Goal: Communication & Community: Answer question/provide support

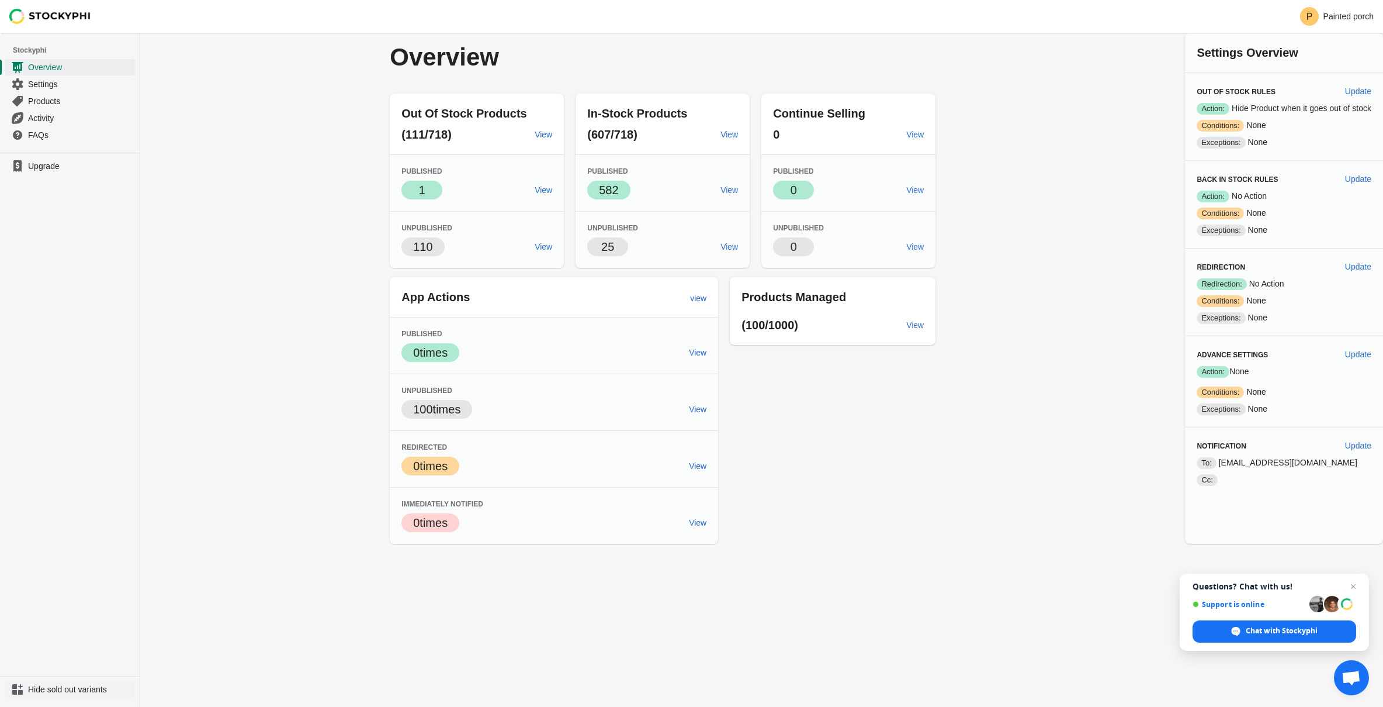
click at [83, 693] on span "Hide sold out variants" at bounding box center [80, 689] width 105 height 12
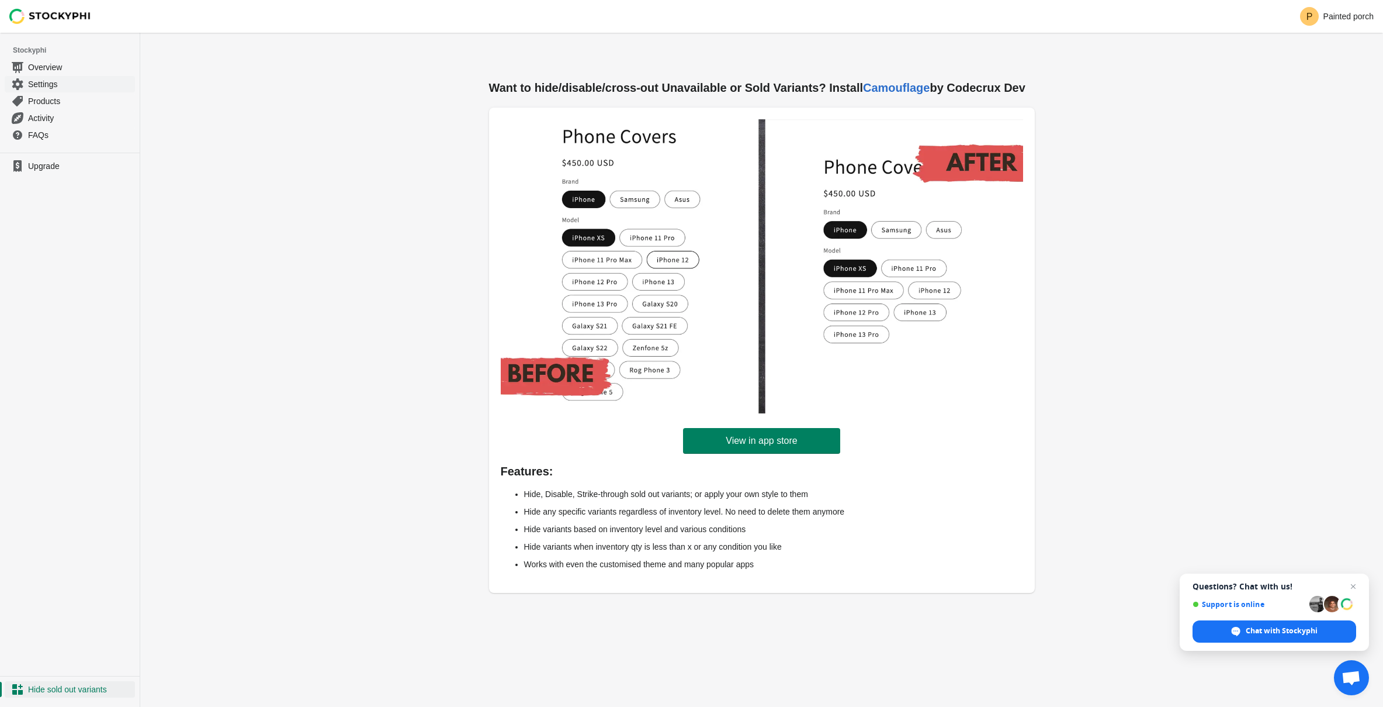
click at [64, 85] on span "Settings" at bounding box center [80, 84] width 105 height 12
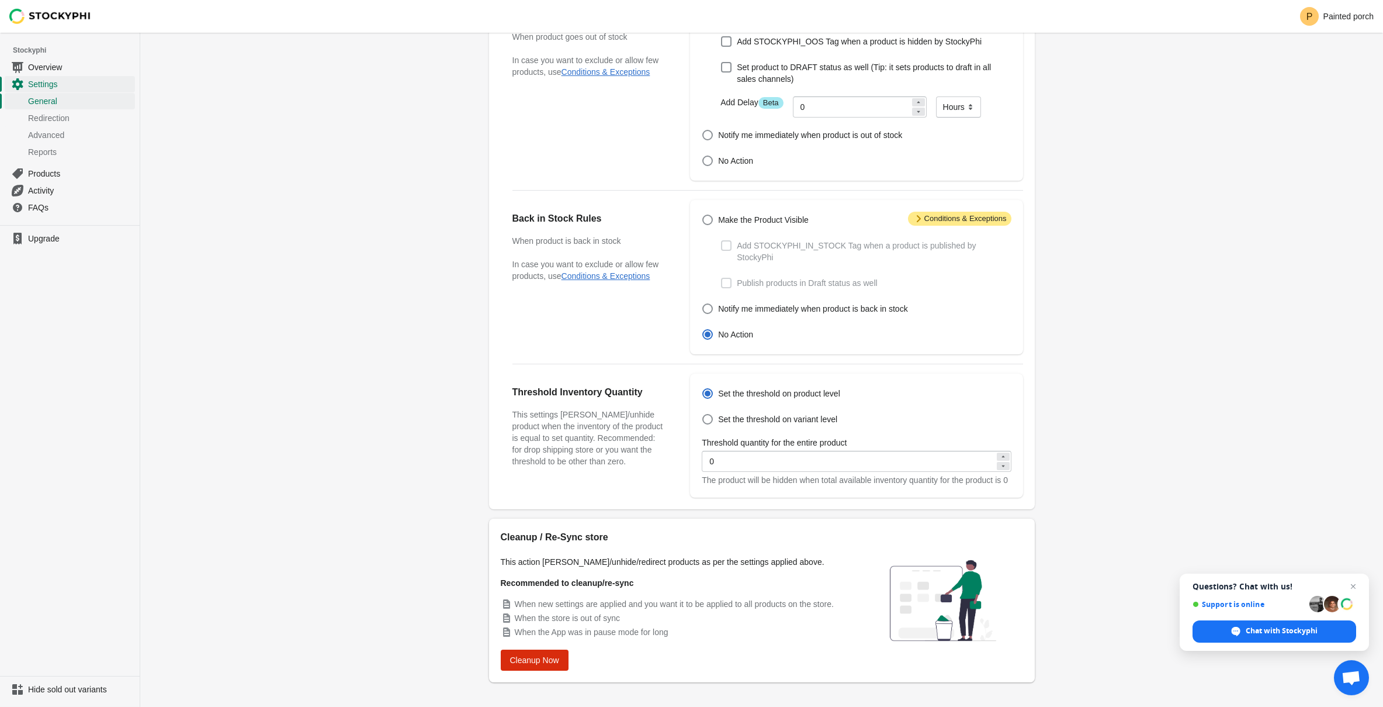
scroll to position [158, 0]
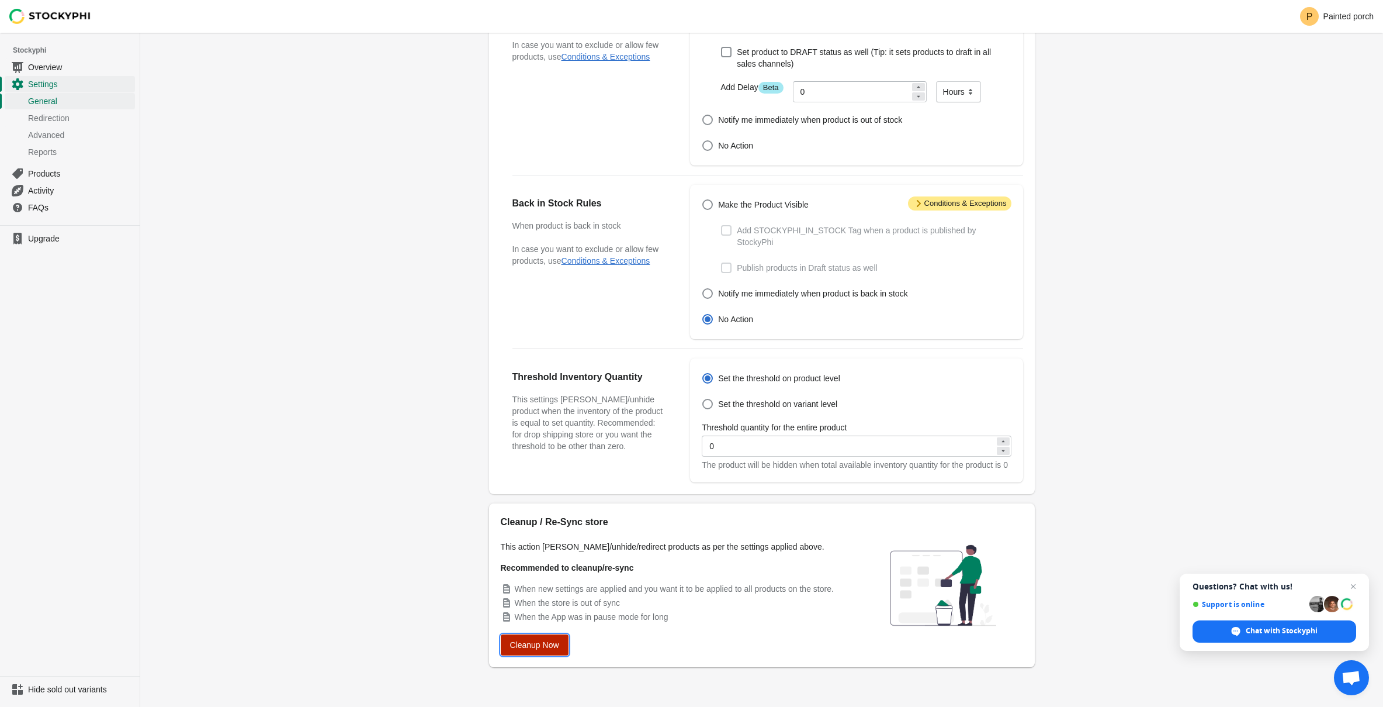
click at [559, 644] on span "Cleanup Now" at bounding box center [534, 644] width 49 height 9
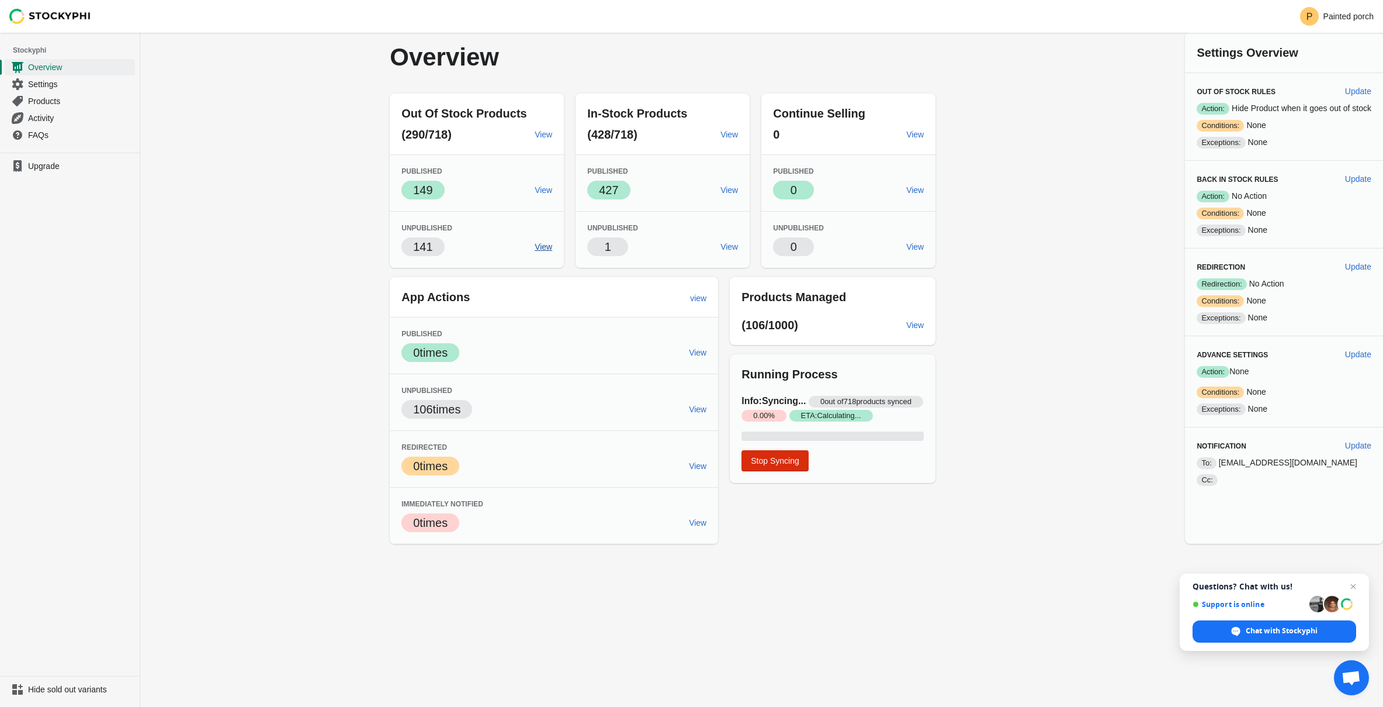
click at [539, 254] on link "View" at bounding box center [543, 246] width 27 height 21
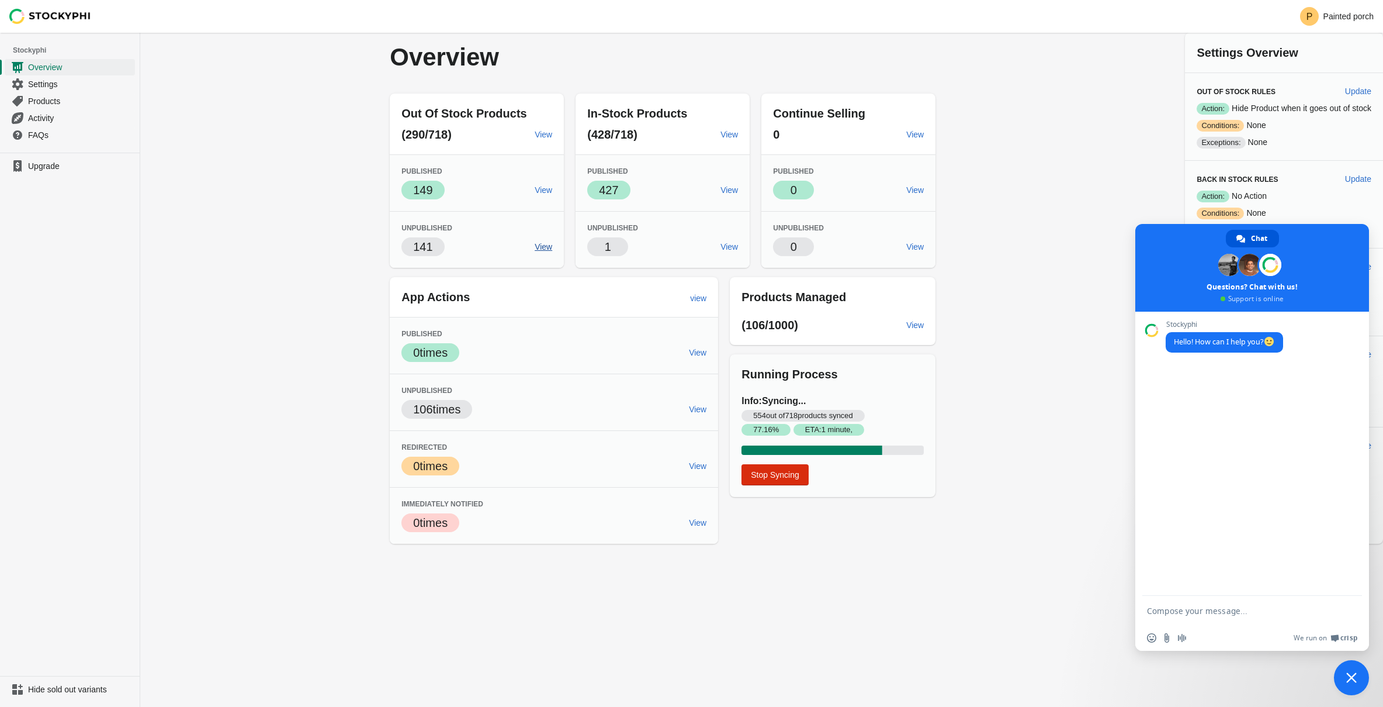
type textarea "its not taking ll of my out of stock photos away"
type textarea "all*"
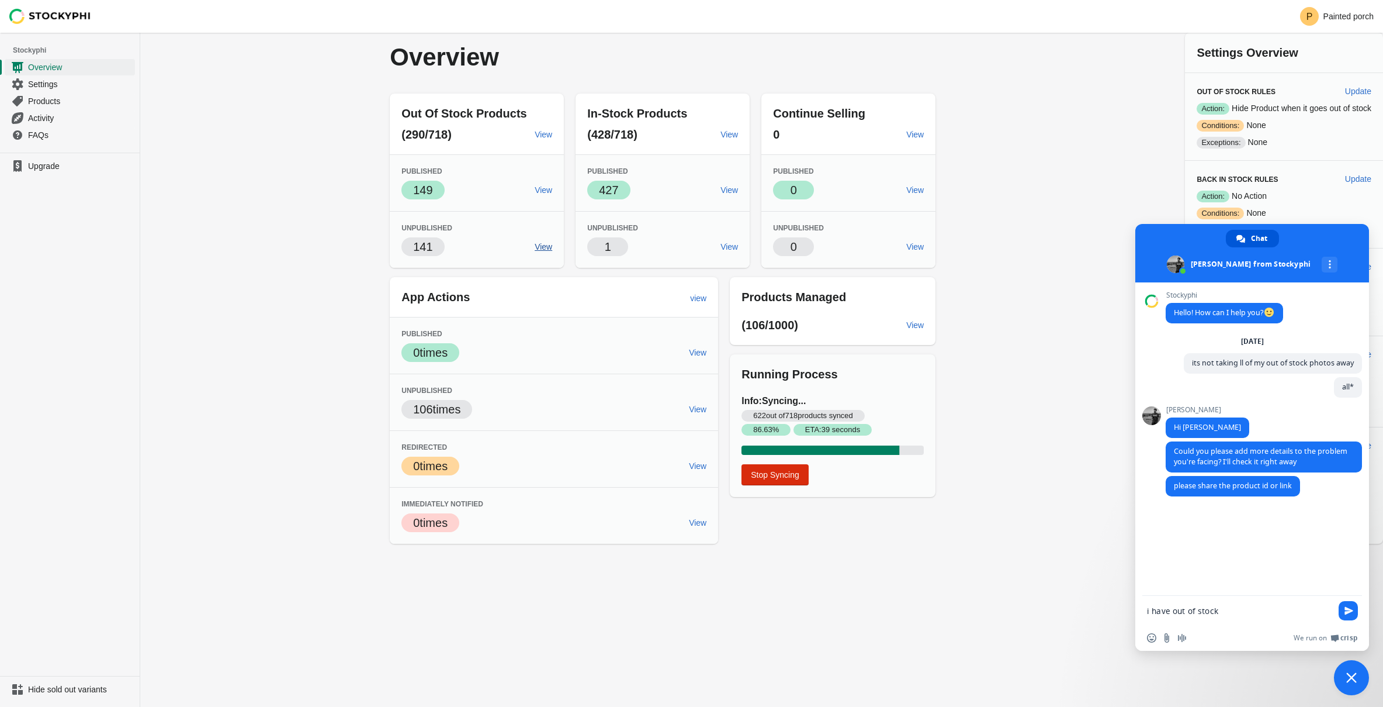
type textarea "i have out of stock stuff still popping up on my website:)"
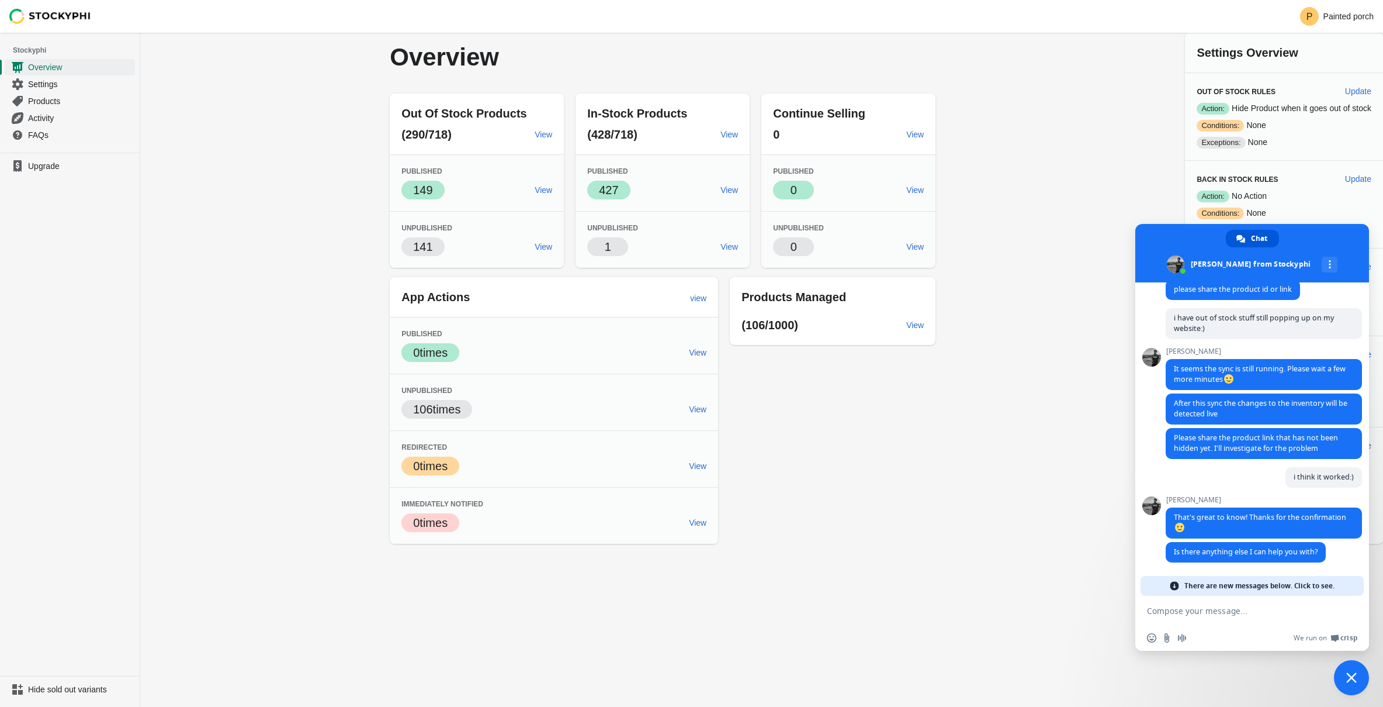
scroll to position [182, 0]
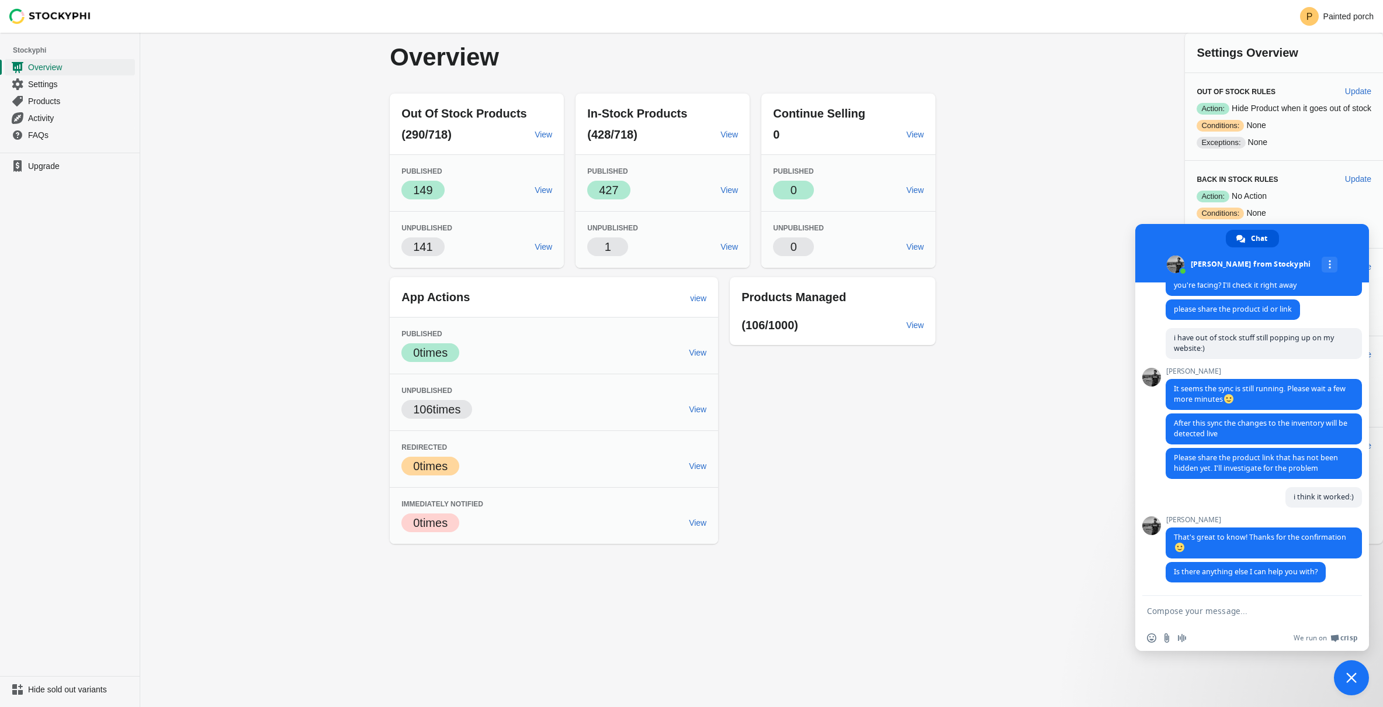
click at [1194, 611] on textarea "Compose your message..." at bounding box center [1239, 610] width 185 height 11
type textarea "no thankyou:)!"
click at [1348, 615] on span "Send" at bounding box center [1348, 610] width 19 height 19
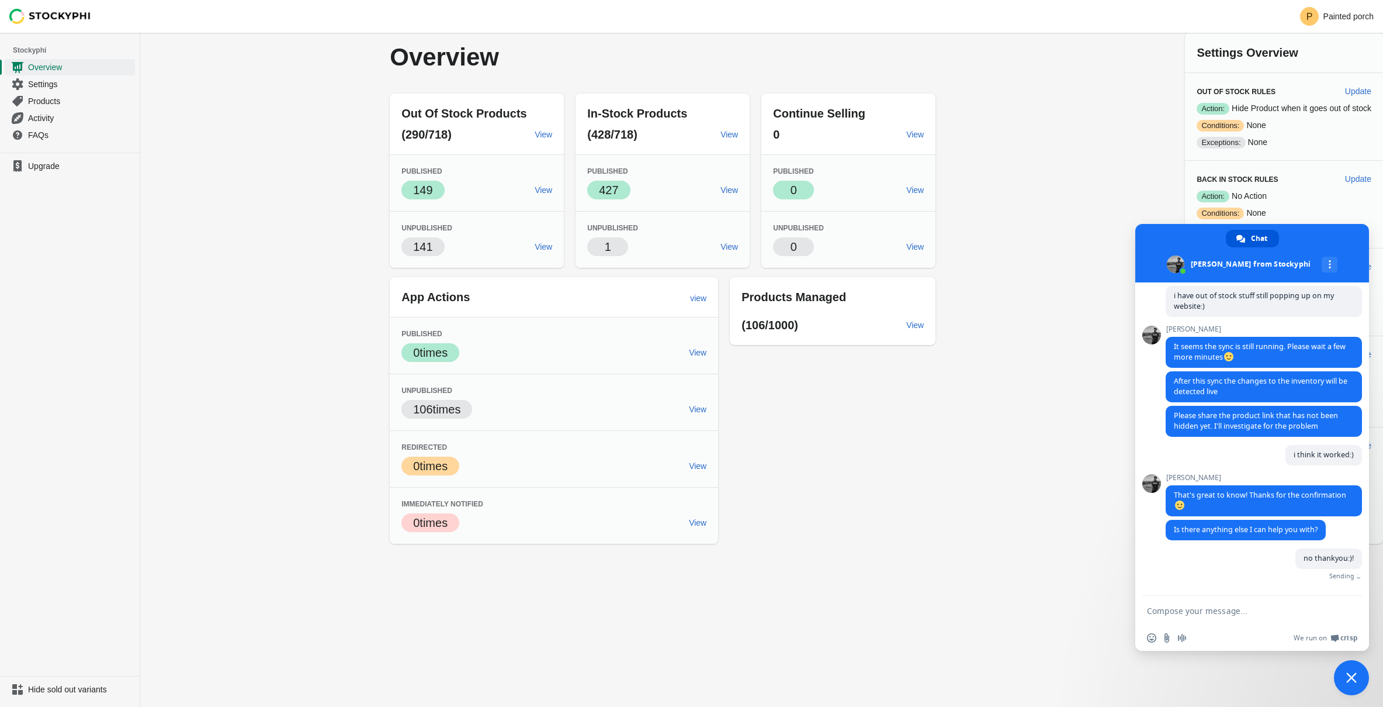
scroll to position [211, 0]
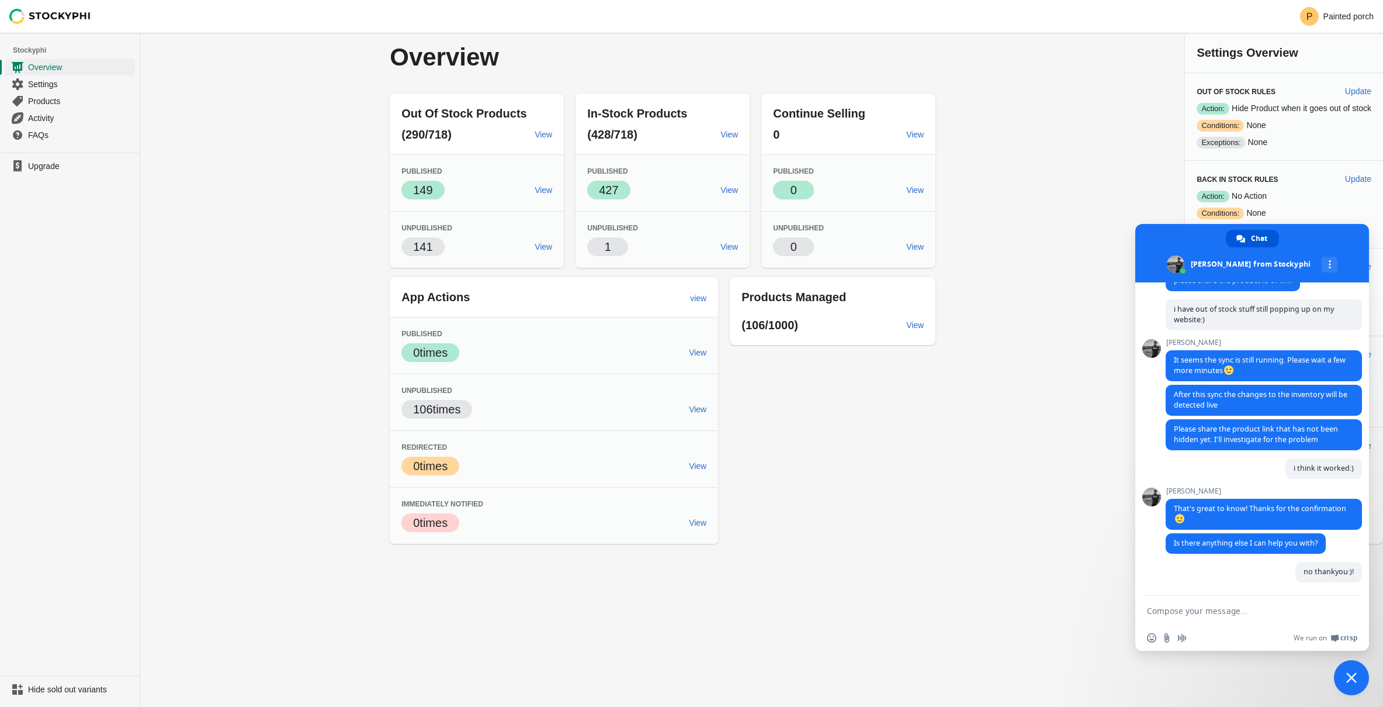
click at [1347, 676] on span "Close chat" at bounding box center [1352, 677] width 11 height 11
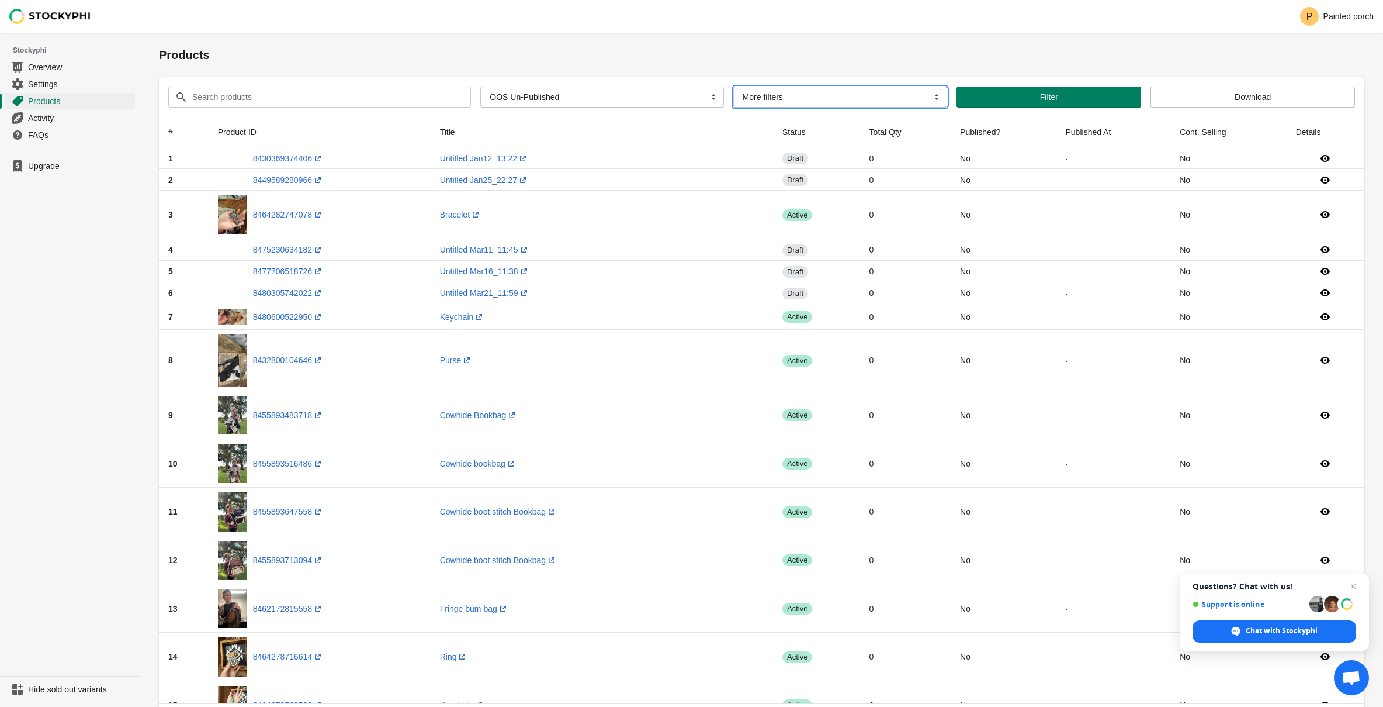
click option "More filters" at bounding box center [0, 0] width 0 height 0
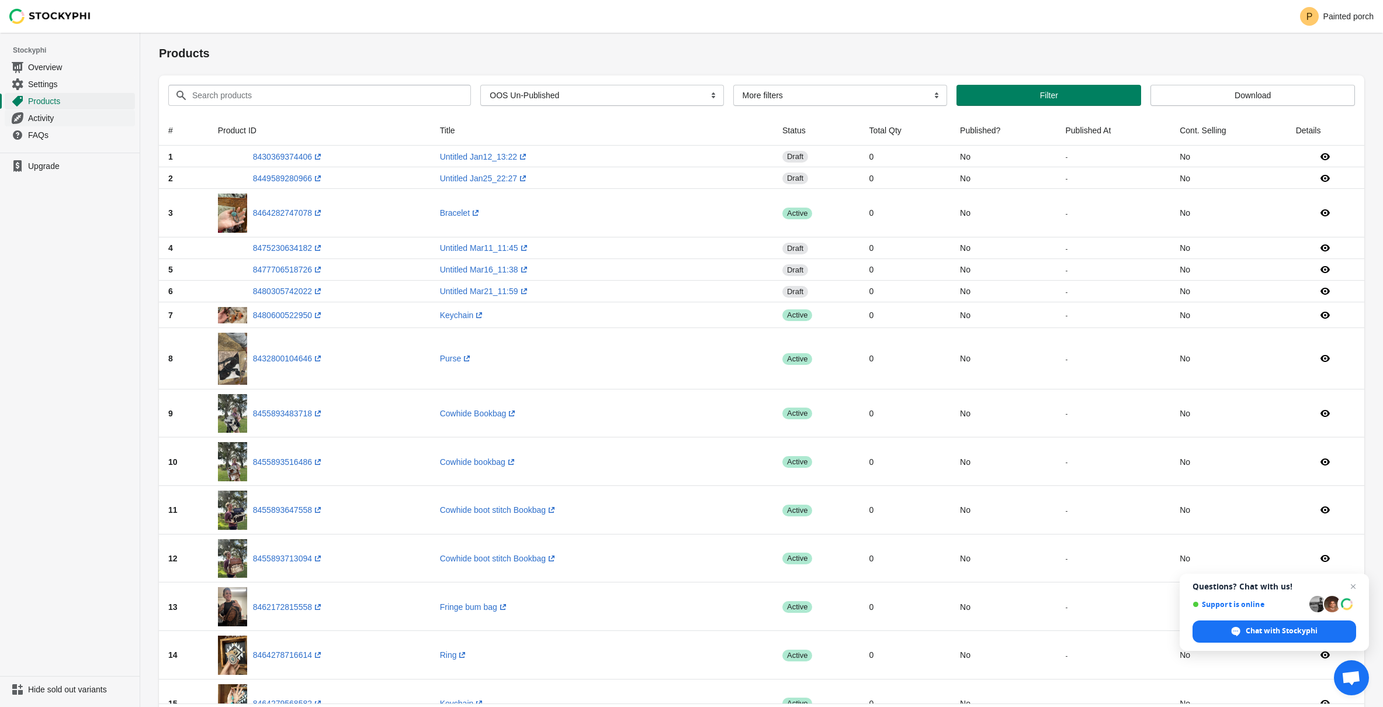
click at [49, 123] on span "Activity" at bounding box center [80, 118] width 105 height 12
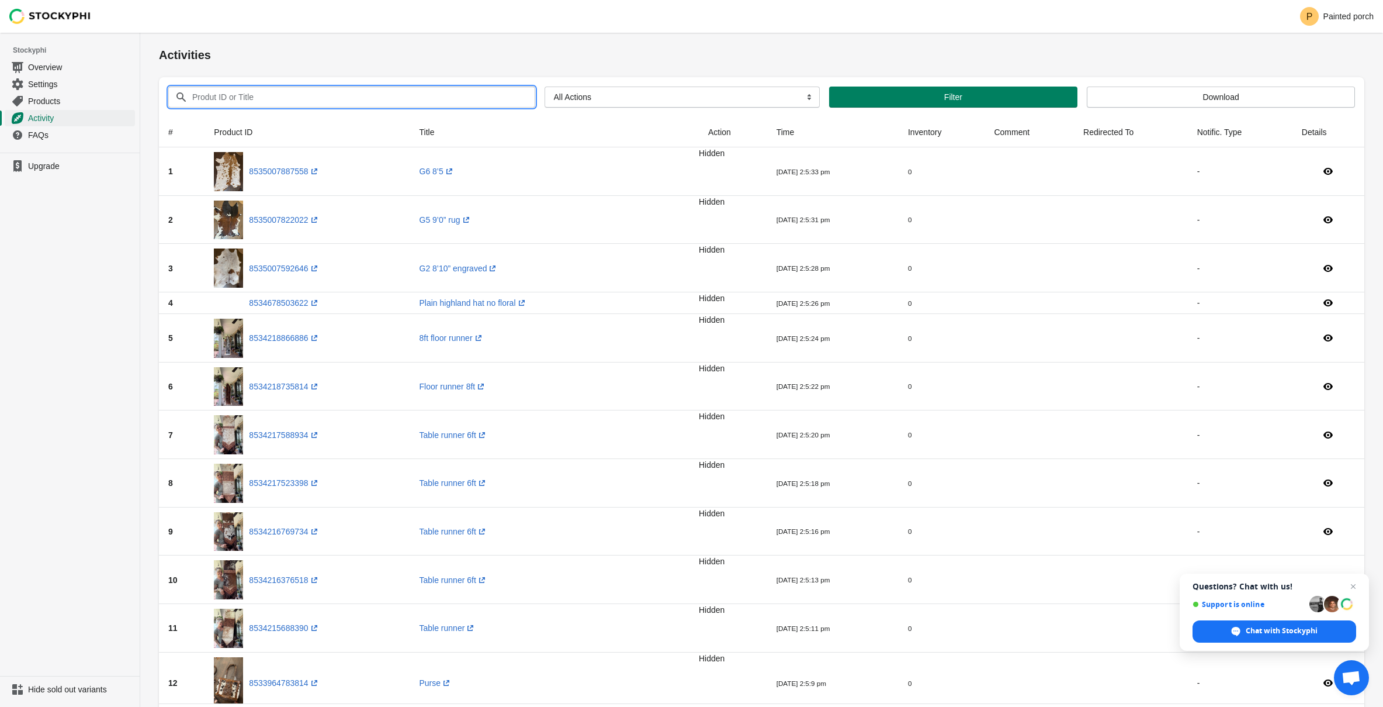
click at [458, 96] on input "Produt ID or Title" at bounding box center [353, 96] width 323 height 21
click at [159, 33] on button "Submit" at bounding box center [175, 39] width 33 height 12
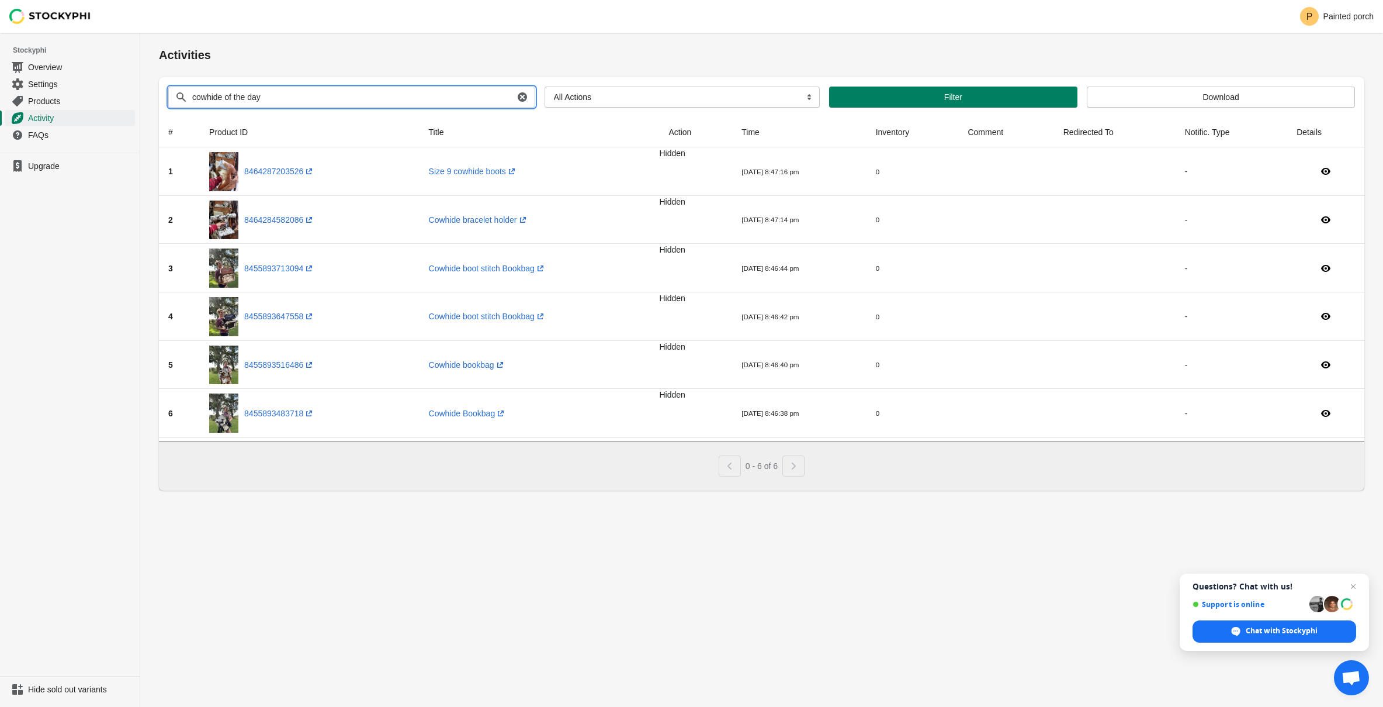
type input "cowhide of the day"
click at [159, 33] on button "Submit" at bounding box center [175, 39] width 33 height 12
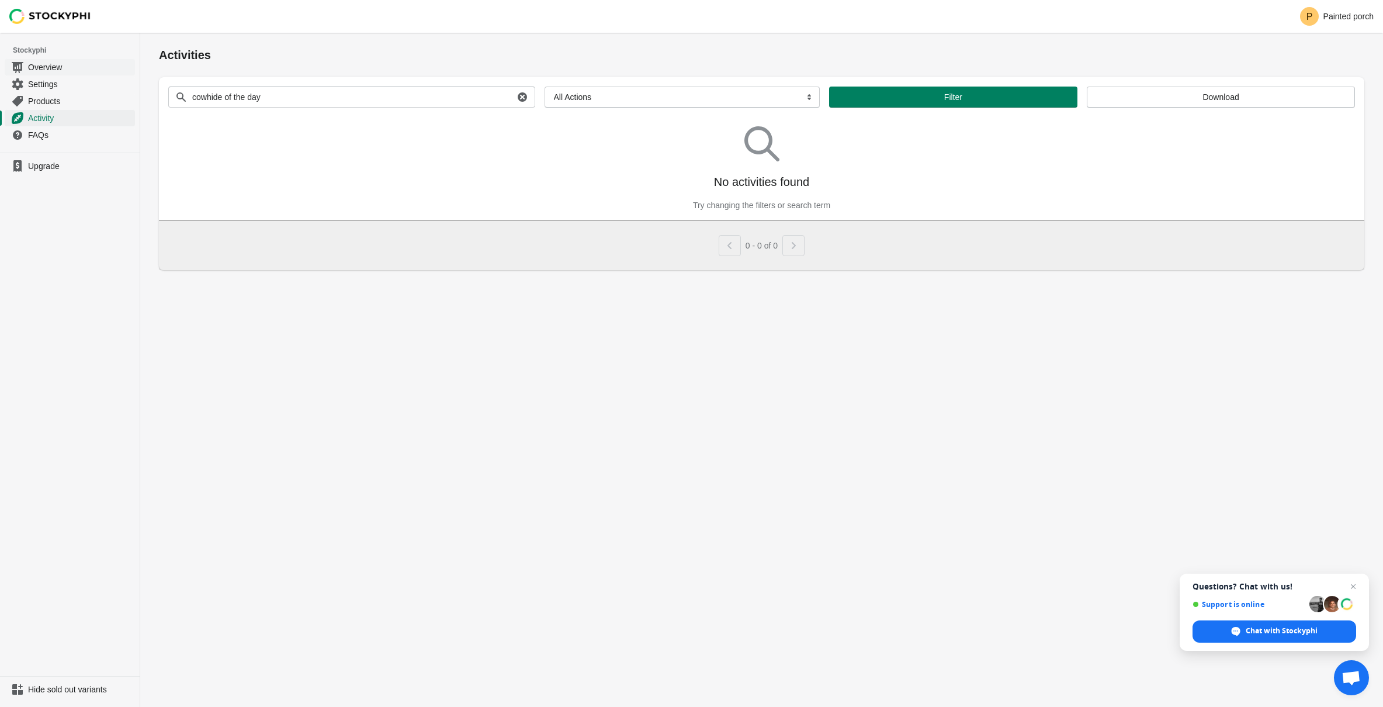
click at [60, 71] on span "Overview" at bounding box center [80, 67] width 105 height 12
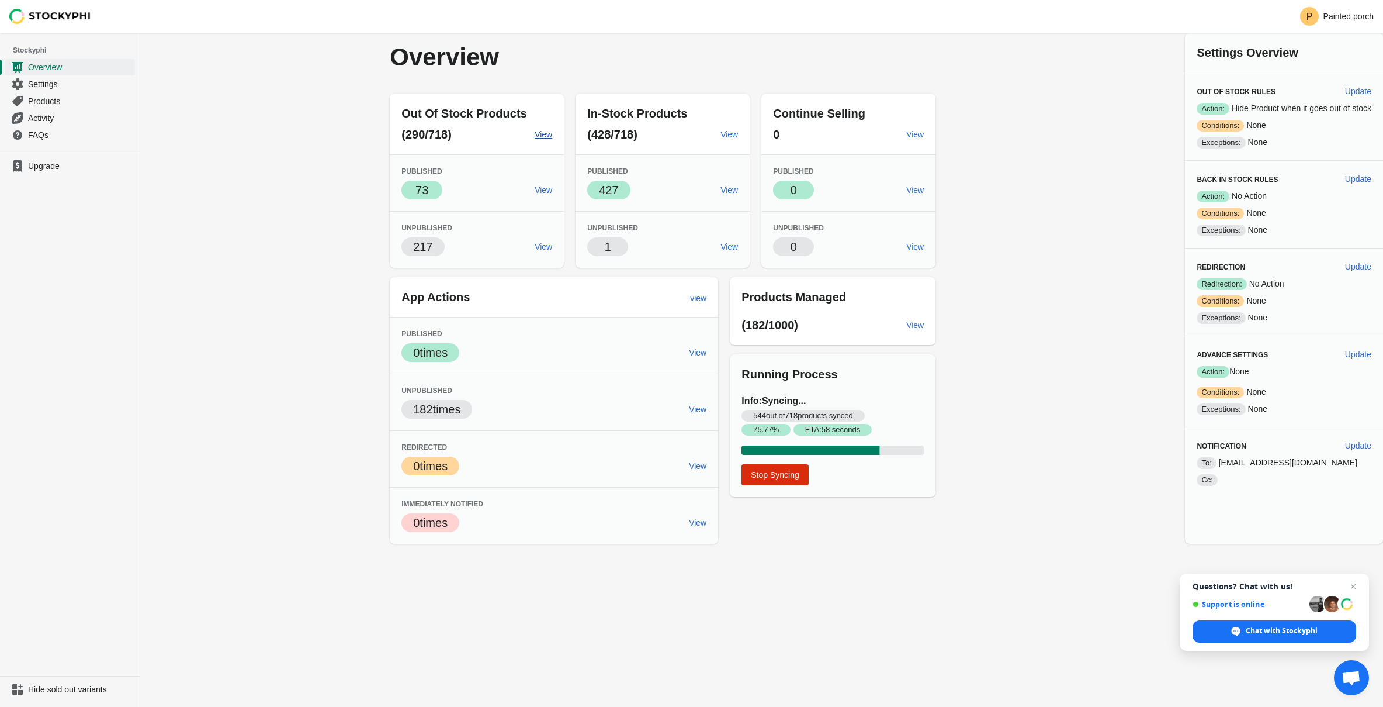
click at [546, 138] on span "View" at bounding box center [544, 134] width 18 height 9
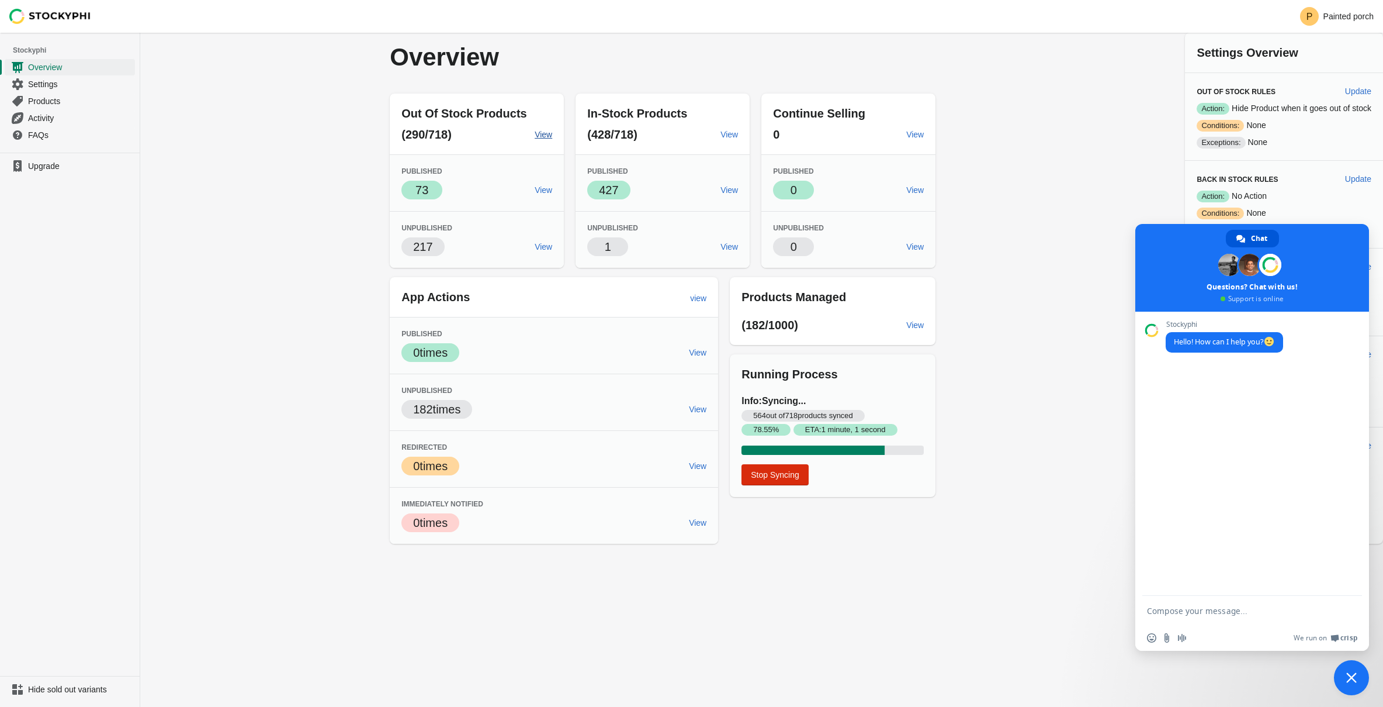
type textarea "its not taking ll of my out of stock photos away"
type textarea "all*"
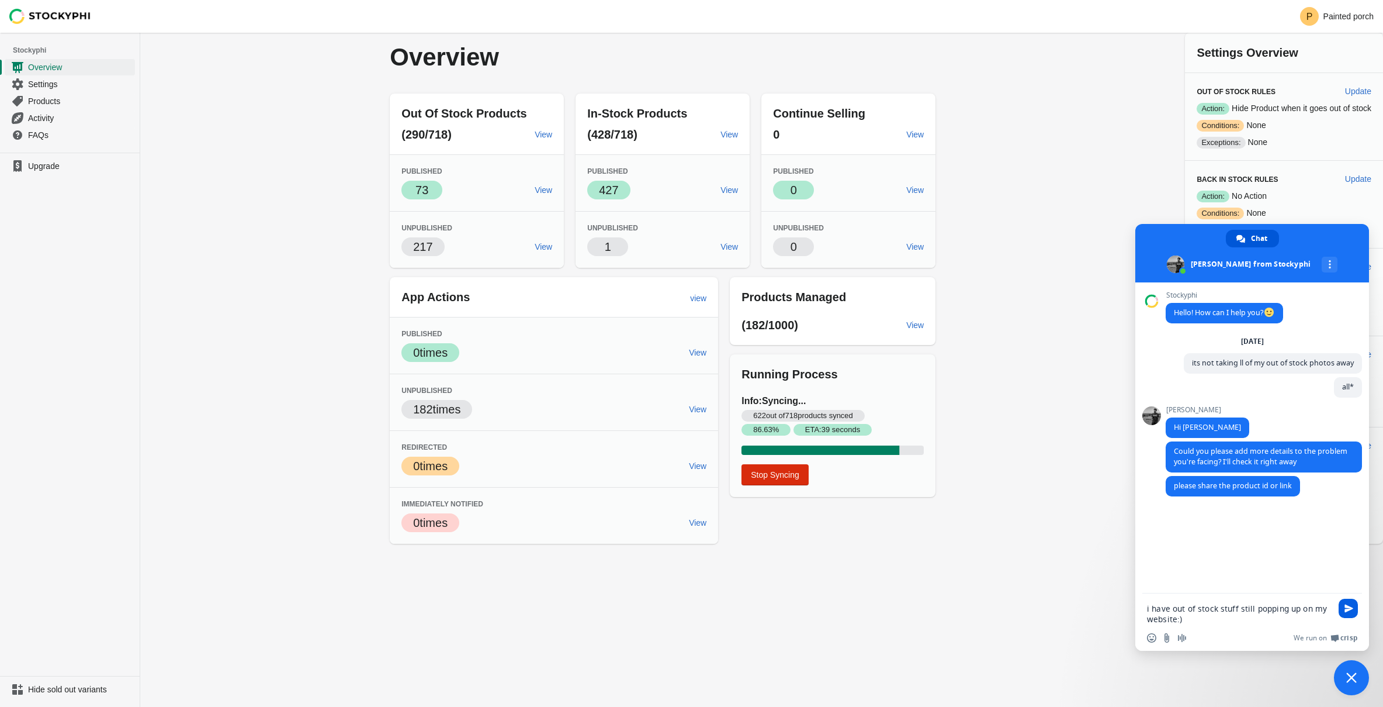
type textarea "i have out of stock stuff still popping up on my website:)"
click at [1347, 607] on span "Send" at bounding box center [1349, 608] width 9 height 9
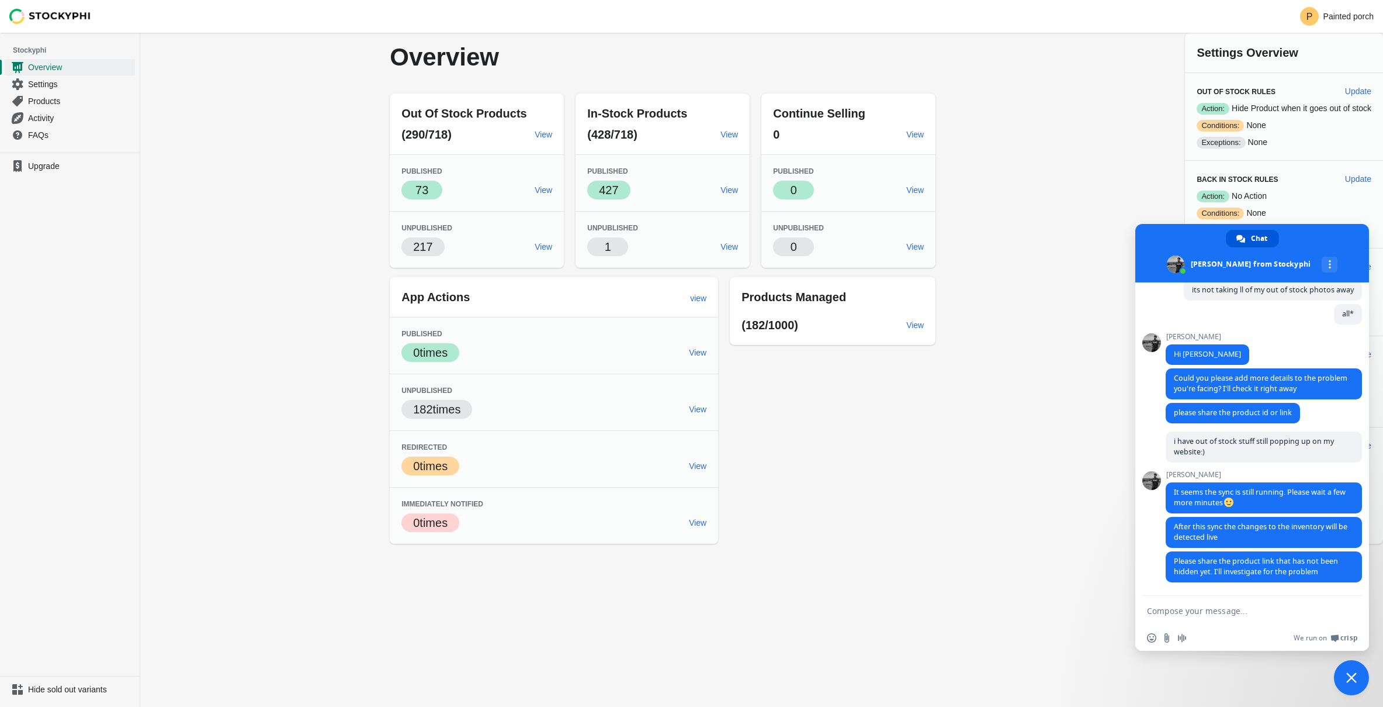
scroll to position [78, 0]
click at [61, 68] on span "Overview" at bounding box center [80, 67] width 105 height 12
click at [31, 66] on span "Overview" at bounding box center [80, 67] width 105 height 12
click at [43, 16] on img at bounding box center [50, 16] width 82 height 15
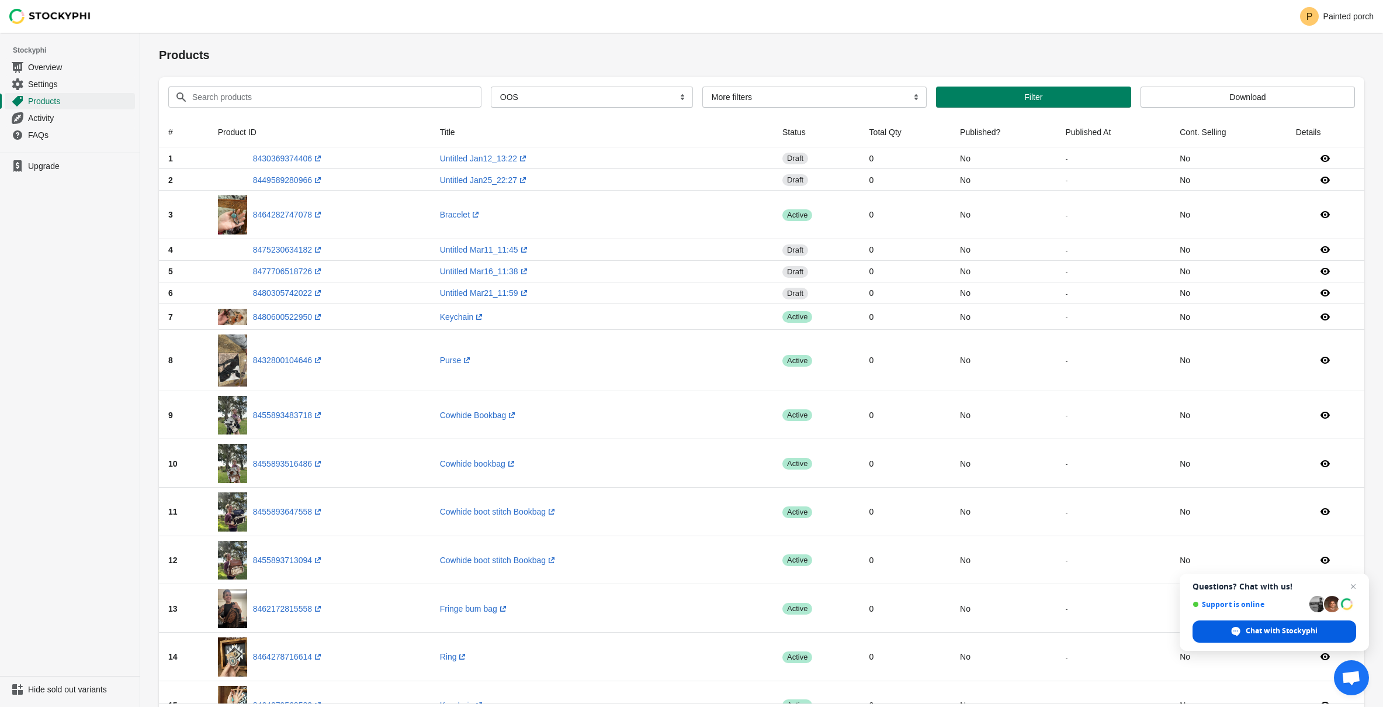
click at [1266, 629] on span "Chat with Stockyphi" at bounding box center [1282, 630] width 72 height 11
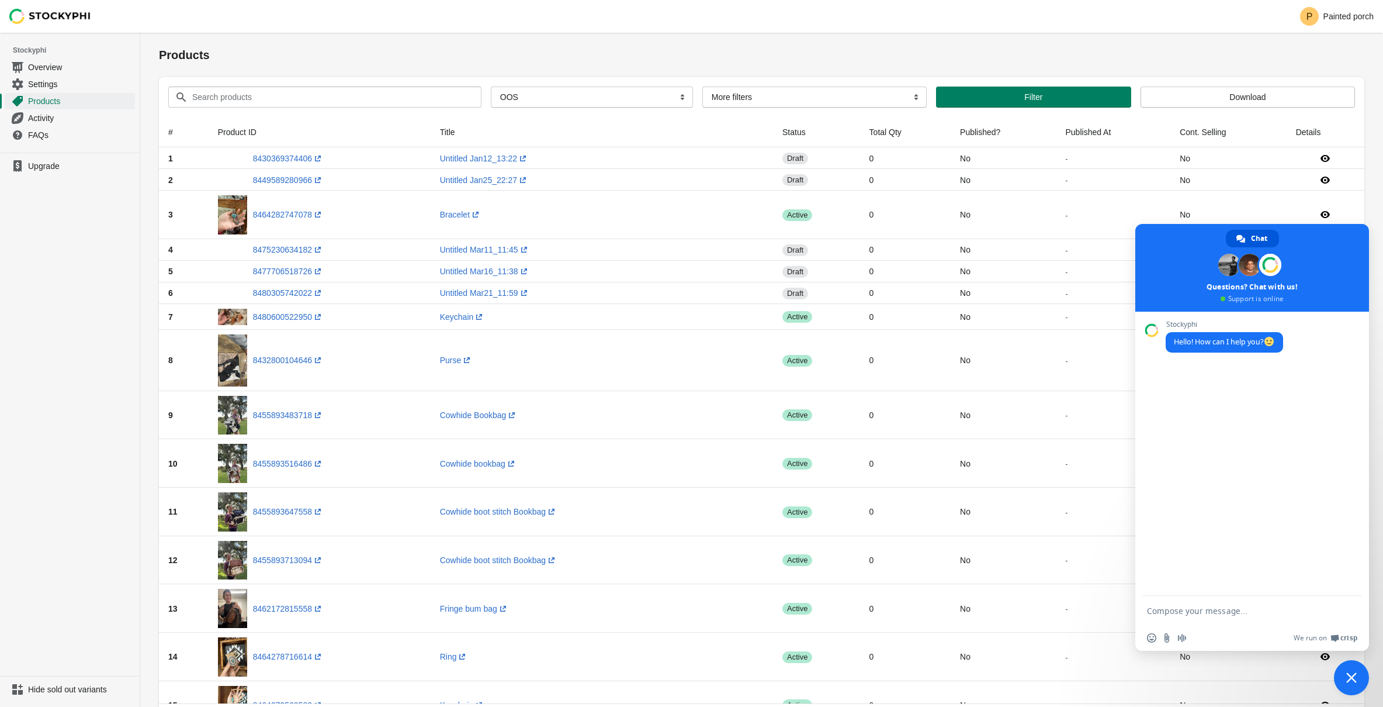
click at [1238, 613] on textarea "Compose your message..." at bounding box center [1239, 610] width 185 height 11
type textarea "its not taking ll of my out of stock photos away"
click at [1347, 609] on span "Send" at bounding box center [1349, 610] width 9 height 9
type textarea "all*"
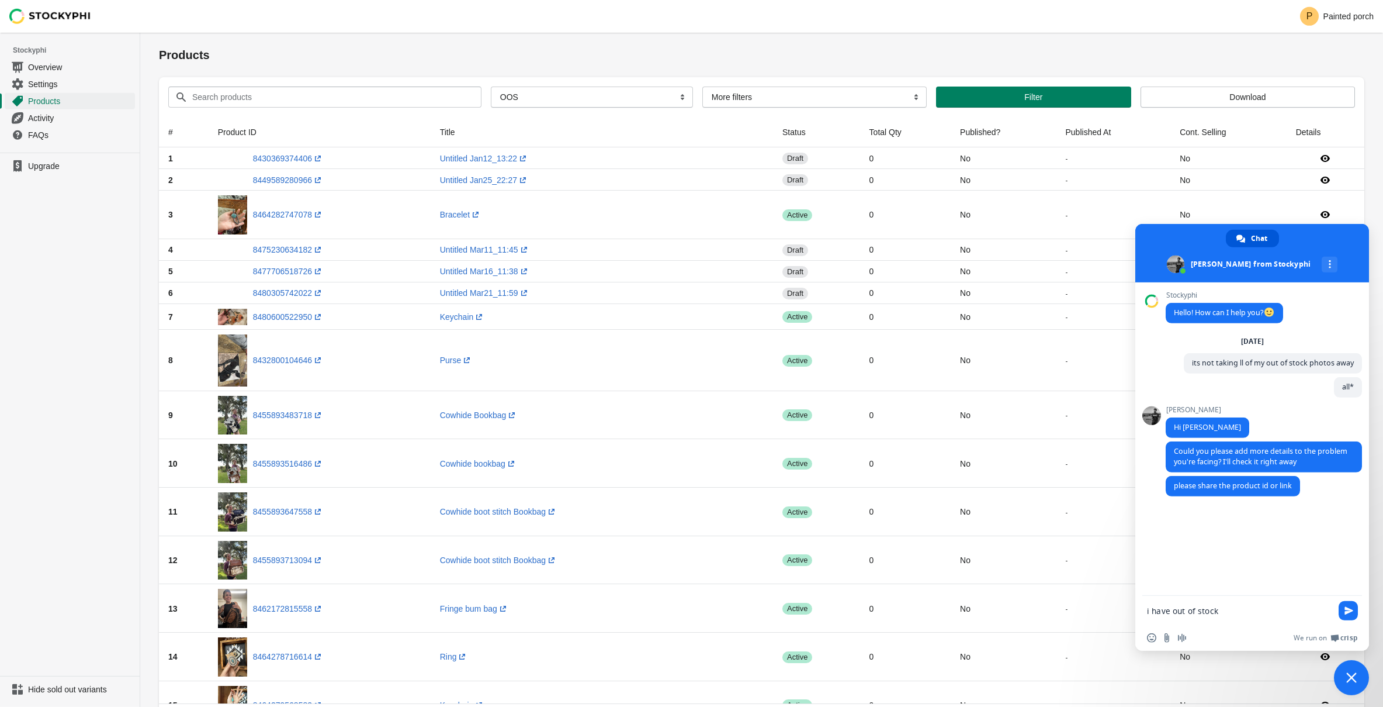
type textarea "i have out of stock stuff still popping up on my website:)"
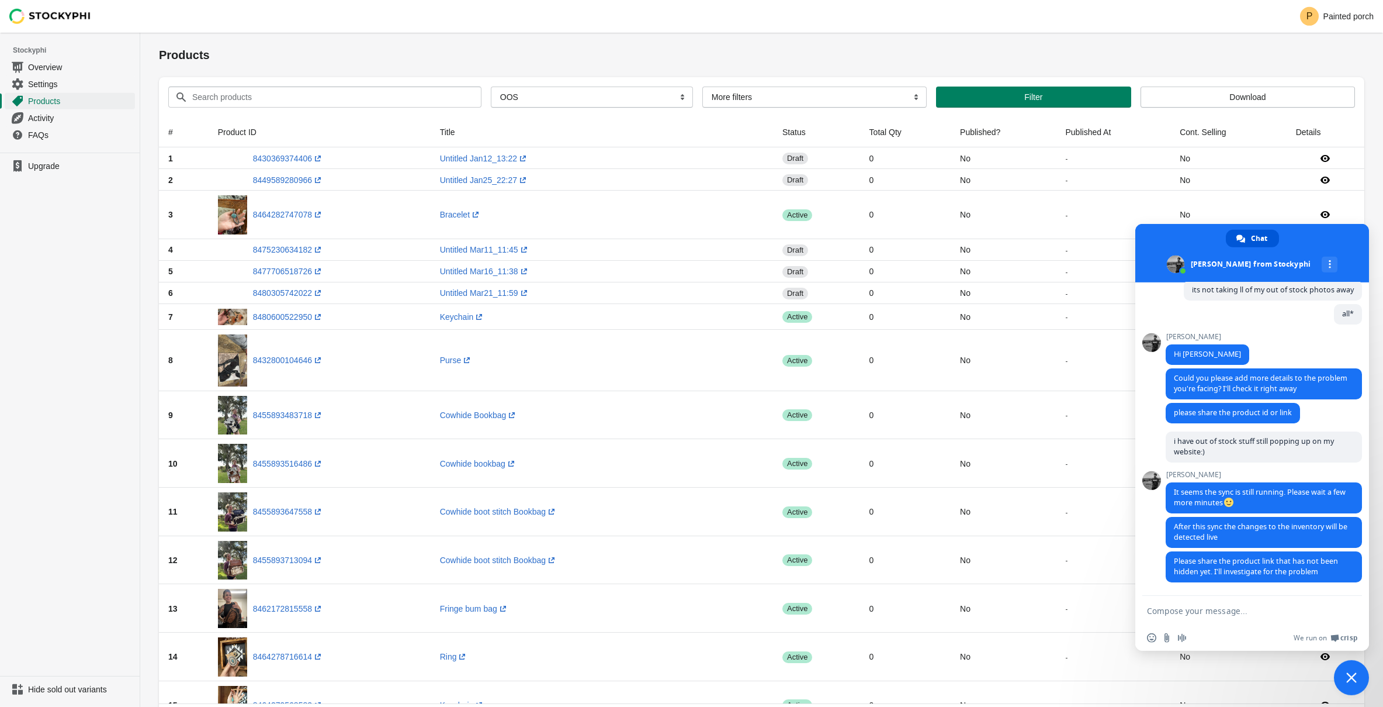
scroll to position [106, 0]
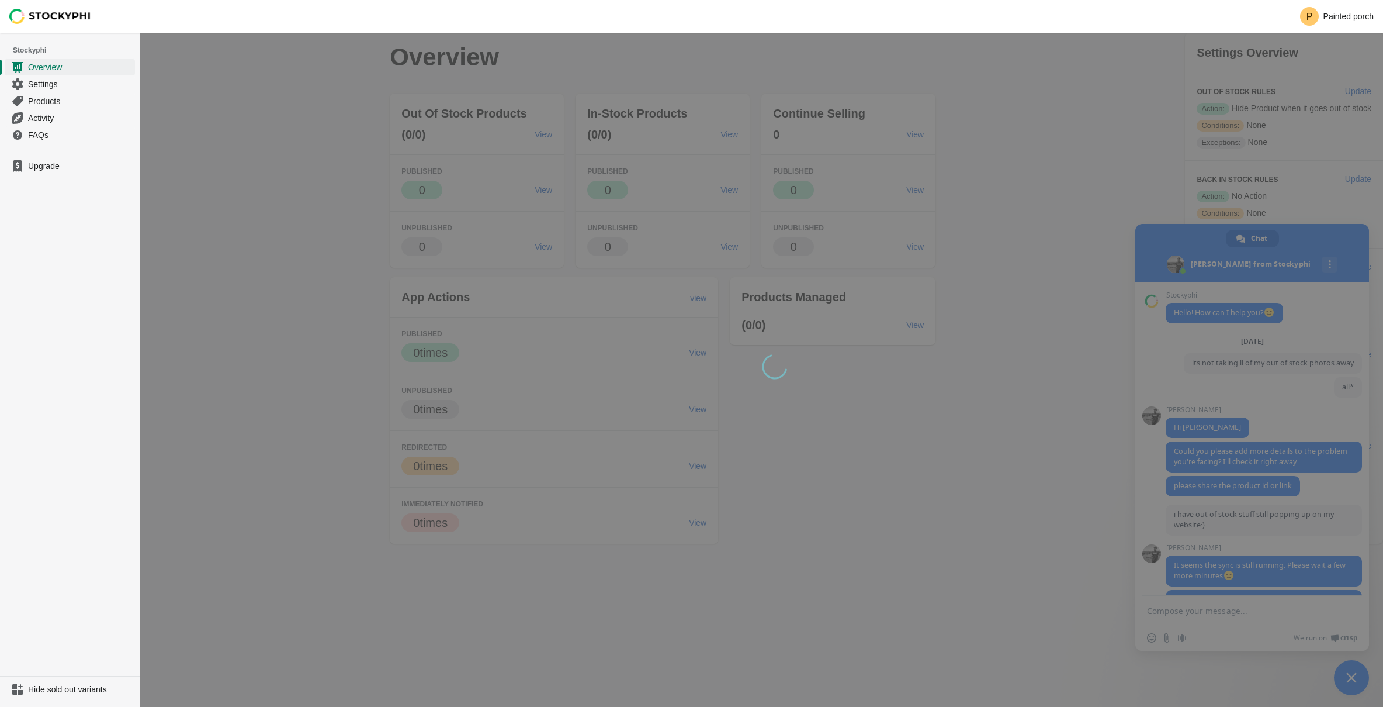
scroll to position [78, 0]
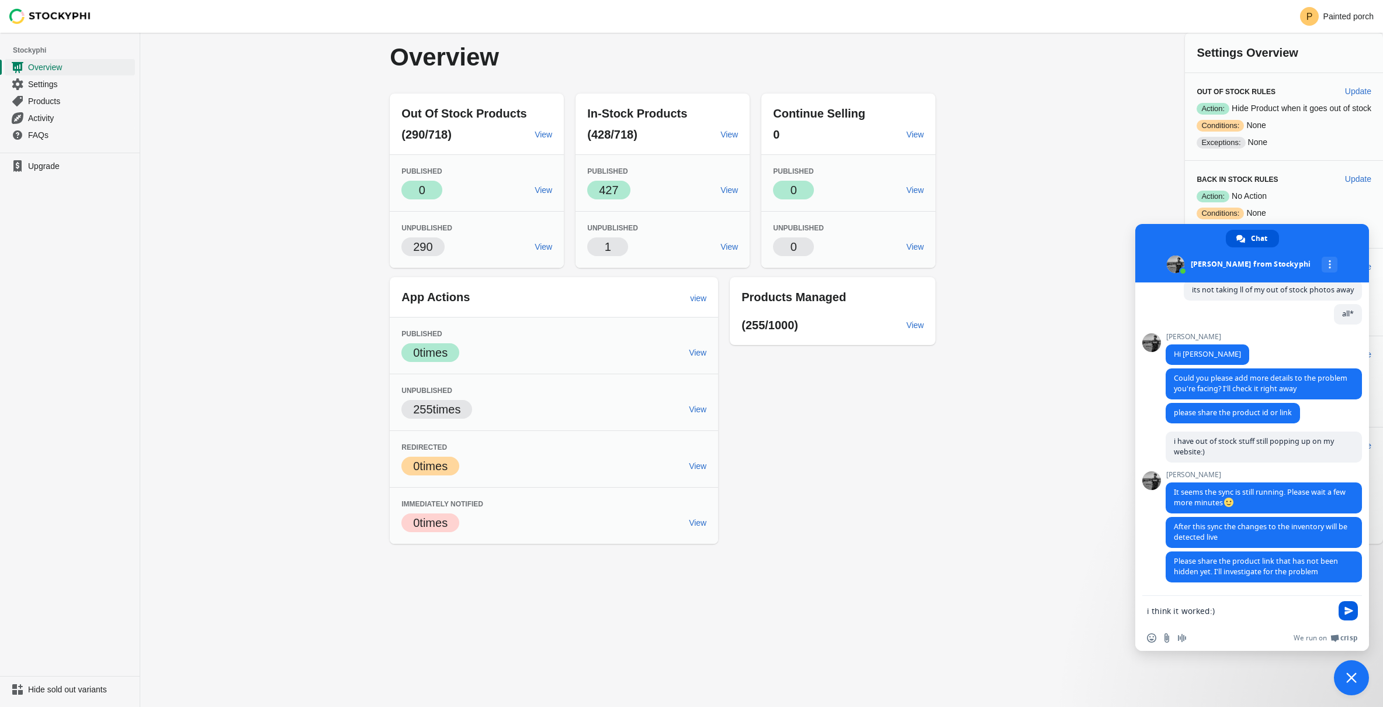
type textarea "i think it worked:)"
click at [1351, 611] on span "Send" at bounding box center [1349, 610] width 9 height 9
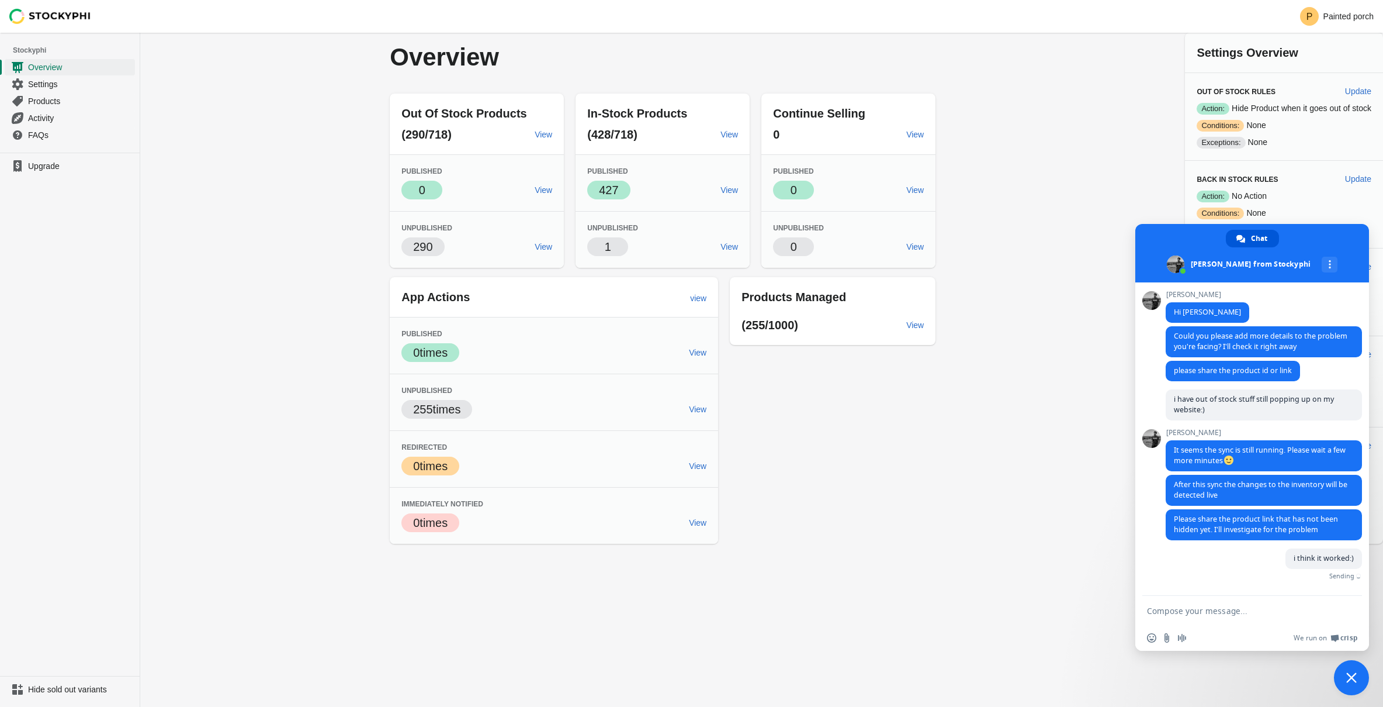
scroll to position [106, 0]
